Goal: Information Seeking & Learning: Learn about a topic

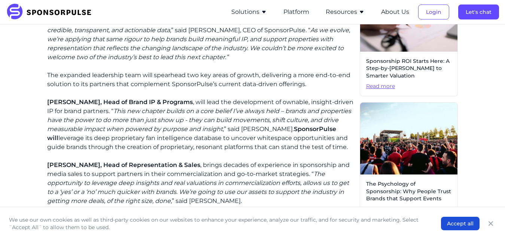
scroll to position [225, 0]
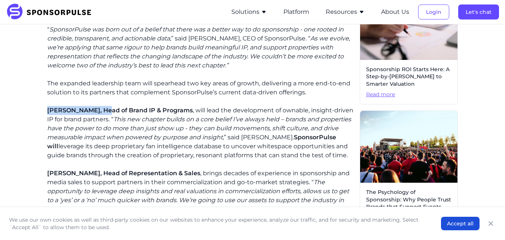
drag, startPoint x: 106, startPoint y: 112, endPoint x: 44, endPoint y: 112, distance: 62.2
click at [44, 112] on div "Home Insights SponsorPulse Expands Leadership Team to Drive Next Chapter of Gro…" at bounding box center [252, 88] width 493 height 564
copy span "[PERSON_NAME]"
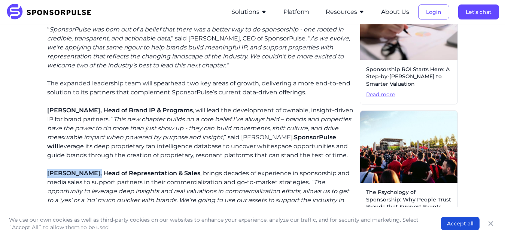
drag, startPoint x: 90, startPoint y: 183, endPoint x: 44, endPoint y: 183, distance: 45.3
click at [44, 183] on div "Home Insights SponsorPulse Expands Leadership Team to Drive Next Chapter of Gro…" at bounding box center [252, 88] width 493 height 564
copy span "[PERSON_NAME]"
drag, startPoint x: 94, startPoint y: 182, endPoint x: 189, endPoint y: 182, distance: 95.2
click at [189, 177] on span "[PERSON_NAME], Head of Representation & Sales" at bounding box center [123, 173] width 153 height 7
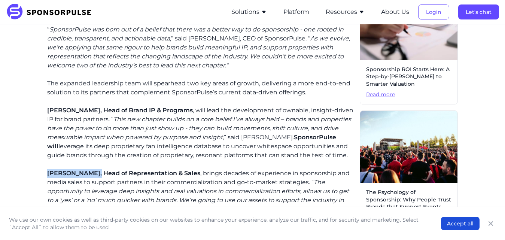
copy span "Head of Representation & Sales"
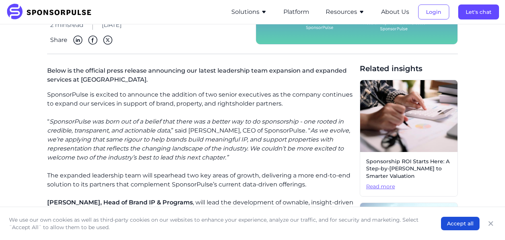
scroll to position [37, 0]
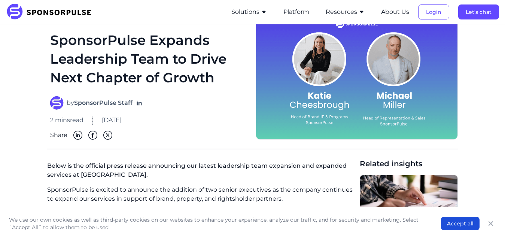
click at [95, 37] on h1 "SponsorPulse Expands Leadership Team to Drive Next Chapter of Growth" at bounding box center [148, 59] width 197 height 57
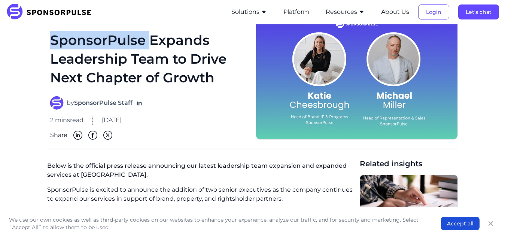
click at [95, 37] on h1 "SponsorPulse Expands Leadership Team to Drive Next Chapter of Growth" at bounding box center [148, 59] width 197 height 57
copy h1 "SponsorPulse"
